Goal: Use online tool/utility: Utilize a website feature to perform a specific function

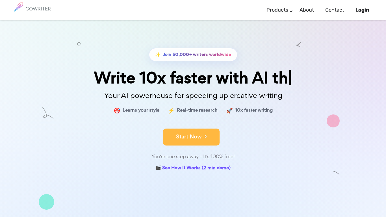
click at [211, 135] on button "Start Now" at bounding box center [191, 137] width 57 height 17
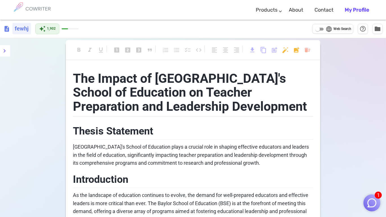
click at [23, 28] on h6 "fewhj" at bounding box center [21, 28] width 18 height 11
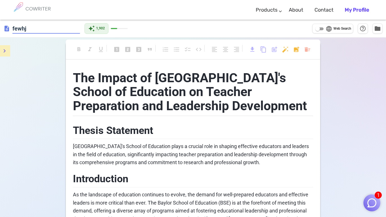
click at [7, 46] on button "menu" at bounding box center [4, 50] width 11 height 11
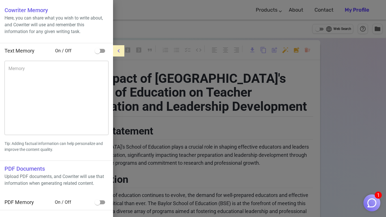
click at [118, 52] on icon "menu" at bounding box center [118, 51] width 7 height 7
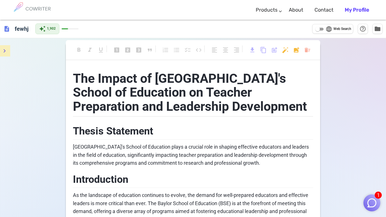
click at [7, 30] on span "description" at bounding box center [6, 28] width 7 height 7
click at [340, 30] on span "Web Search" at bounding box center [343, 29] width 18 height 6
click at [328, 30] on input "language Web Search" at bounding box center [318, 29] width 20 height 7
checkbox input "true"
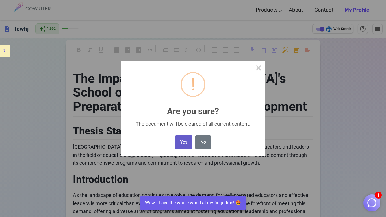
click at [180, 141] on button "Yes" at bounding box center [183, 142] width 17 height 14
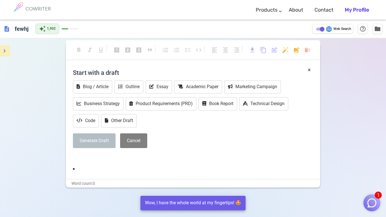
click at [94, 164] on div "× Start with a draft Blog / Article Outline Essay Academic Paper Marketing Camp…" at bounding box center [193, 119] width 240 height 107
click at [96, 167] on li "﻿" at bounding box center [193, 169] width 240 height 8
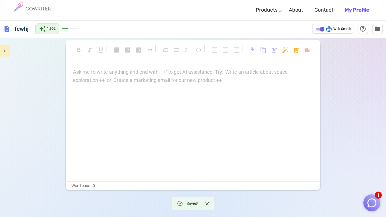
click at [163, 80] on div "Ask me to write anything and end with '++' to get AI assistance! Try: 'Write an…" at bounding box center [193, 76] width 240 height 16
click at [306, 54] on body "1 COWRITER Products Writing Marketing Emails Images (soon) About Contact My Pro…" at bounding box center [193, 127] width 386 height 255
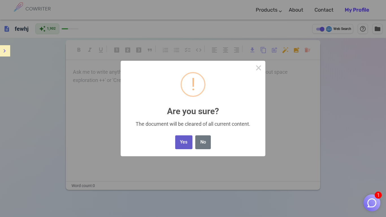
click at [181, 135] on button "Yes" at bounding box center [183, 142] width 17 height 14
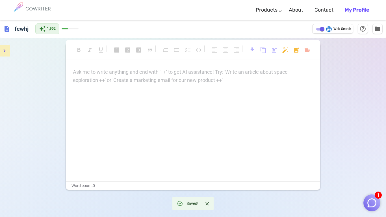
click at [305, 50] on body "1 COWRITER Products Writing Marketing Emails Images (soon) About Contact My Pro…" at bounding box center [193, 127] width 386 height 255
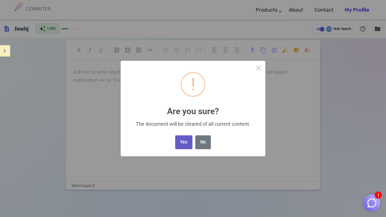
click at [187, 140] on button "Yes" at bounding box center [183, 142] width 17 height 14
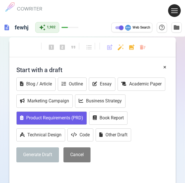
scroll to position [54, 0]
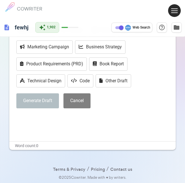
click at [50, 117] on p "﻿" at bounding box center [92, 119] width 153 height 8
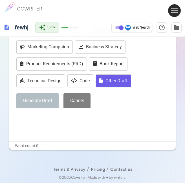
click at [105, 85] on button "Other Draft" at bounding box center [114, 80] width 36 height 13
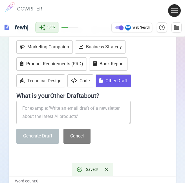
click at [103, 105] on textarea at bounding box center [73, 113] width 115 height 24
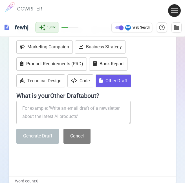
paste textarea "Recognizing Hazards that YOU may cause is one of the most important skills whil…"
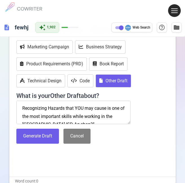
scroll to position [12, 0]
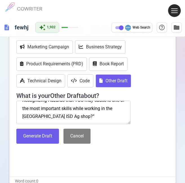
type textarea "Recognizing Hazards that YOU may cause is one of the most important skills whil…"
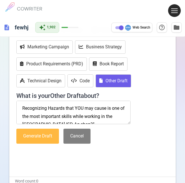
click at [37, 138] on button "Generate Draft" at bounding box center [37, 136] width 43 height 15
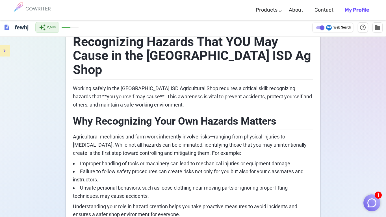
scroll to position [50, 0]
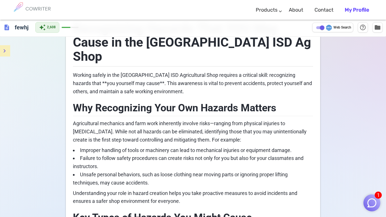
drag, startPoint x: 68, startPoint y: 56, endPoint x: 154, endPoint y: 69, distance: 86.2
click at [138, 71] on p "Working safely in the [GEOGRAPHIC_DATA] ISD Agricultural Shop requires a critic…" at bounding box center [193, 83] width 240 height 24
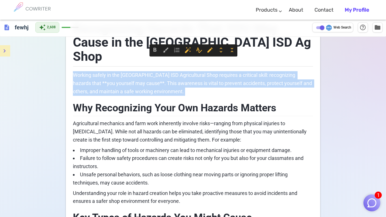
click at [138, 71] on p "Working safely in the [GEOGRAPHIC_DATA] ISD Agricultural Shop requires a critic…" at bounding box center [193, 83] width 240 height 24
copy span "Working safely in the [GEOGRAPHIC_DATA] ISD Agricultural Shop requires a critic…"
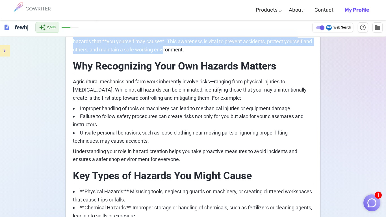
scroll to position [97, 0]
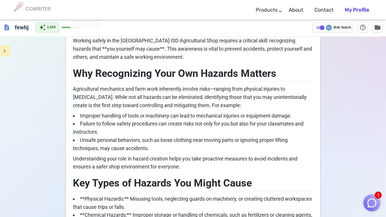
scroll to position [0, 0]
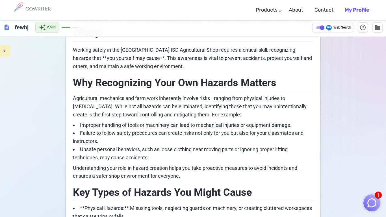
drag, startPoint x: 72, startPoint y: 109, endPoint x: 289, endPoint y: 213, distance: 241.0
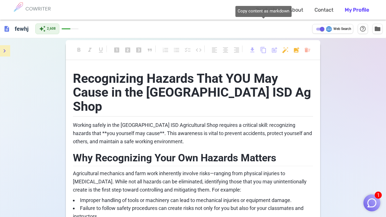
click at [263, 48] on span "content_copy" at bounding box center [263, 50] width 7 height 7
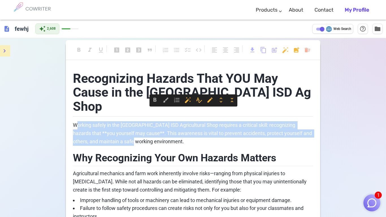
drag, startPoint x: 76, startPoint y: 106, endPoint x: 127, endPoint y: 127, distance: 55.4
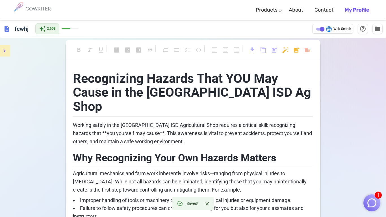
drag, startPoint x: 71, startPoint y: 107, endPoint x: 213, endPoint y: 192, distance: 165.0
click at [75, 122] on span "Working safely in the [GEOGRAPHIC_DATA] ISD Agricultural Shop requires a critic…" at bounding box center [193, 133] width 240 height 22
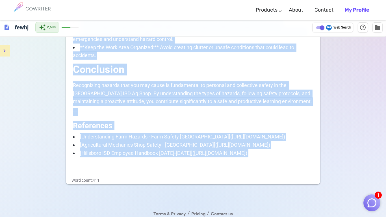
scroll to position [409, 0]
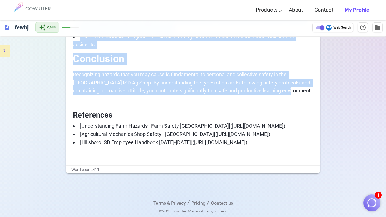
drag, startPoint x: 74, startPoint y: 111, endPoint x: 290, endPoint y: 53, distance: 223.4
copy div "Loremip dolors am con Adipiscin ELI Seddoeiusmod Temp incididu u laboreet dolor…"
